Goal: Check status: Check status

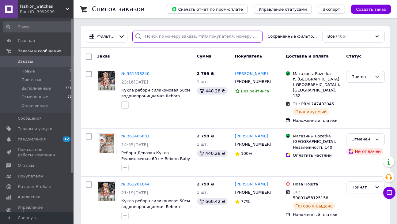
click at [175, 35] on input "search" at bounding box center [197, 37] width 130 height 12
paste input "360905741"
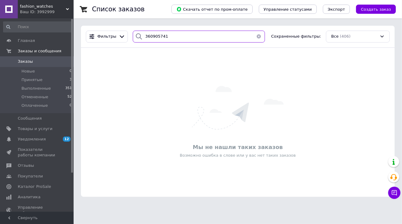
type input "360905741"
click at [258, 35] on button "button" at bounding box center [259, 37] width 12 height 12
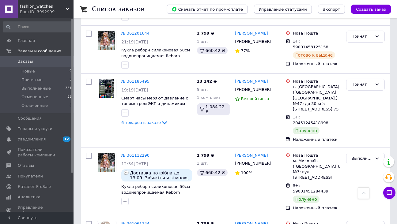
scroll to position [184, 0]
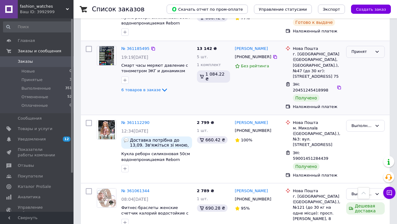
click at [360, 49] on div "Принят" at bounding box center [362, 52] width 21 height 6
click at [358, 59] on li "Выполнен" at bounding box center [366, 64] width 38 height 11
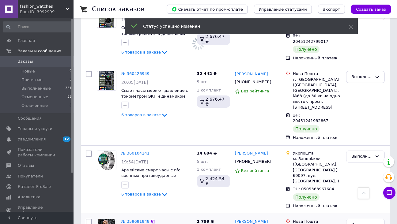
scroll to position [491, 0]
